Goal: Find specific page/section: Find specific page/section

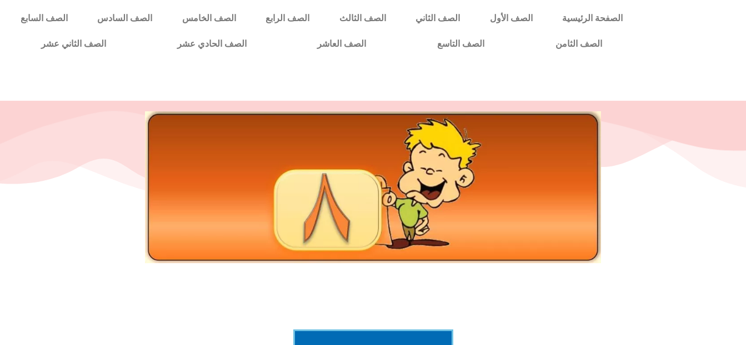
scroll to position [273, 0]
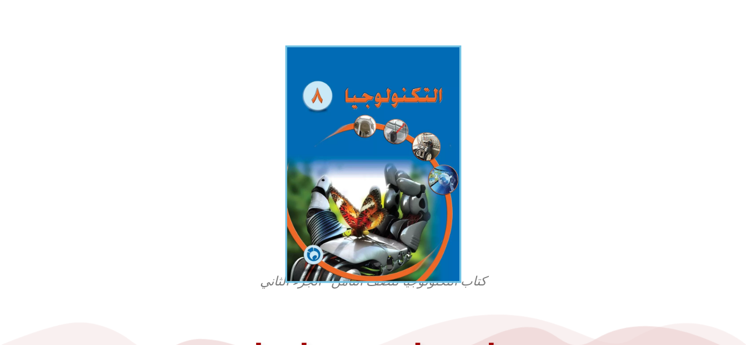
click at [396, 158] on img at bounding box center [373, 164] width 176 height 237
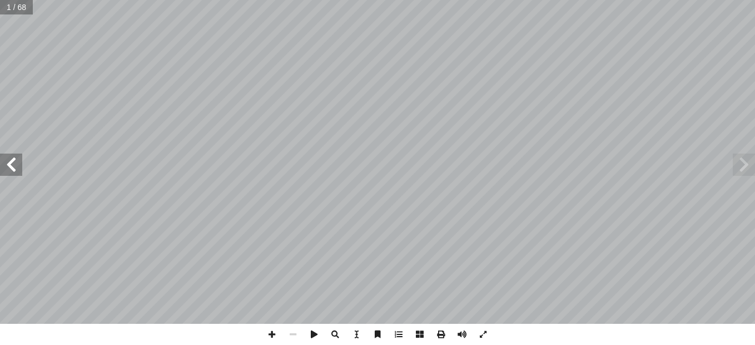
click at [16, 170] on span at bounding box center [11, 164] width 22 height 22
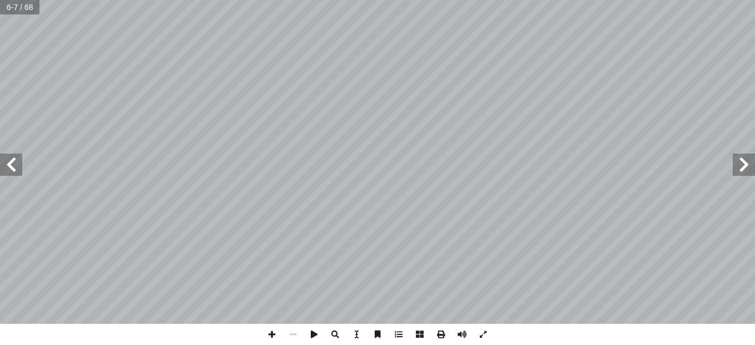
click at [10, 169] on span at bounding box center [11, 164] width 22 height 22
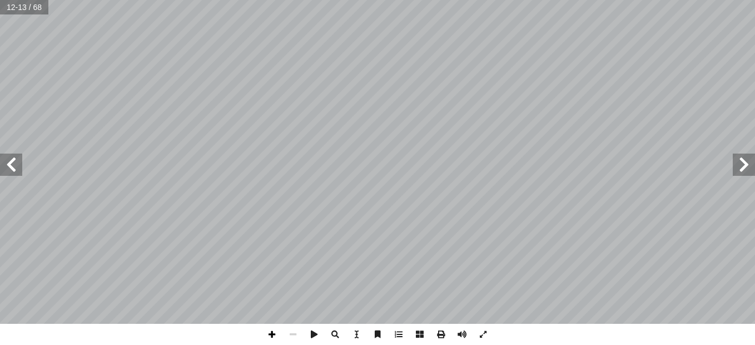
click at [274, 337] on span at bounding box center [271, 333] width 21 height 21
click at [7, 160] on span at bounding box center [11, 164] width 22 height 22
